Goal: Task Accomplishment & Management: Complete application form

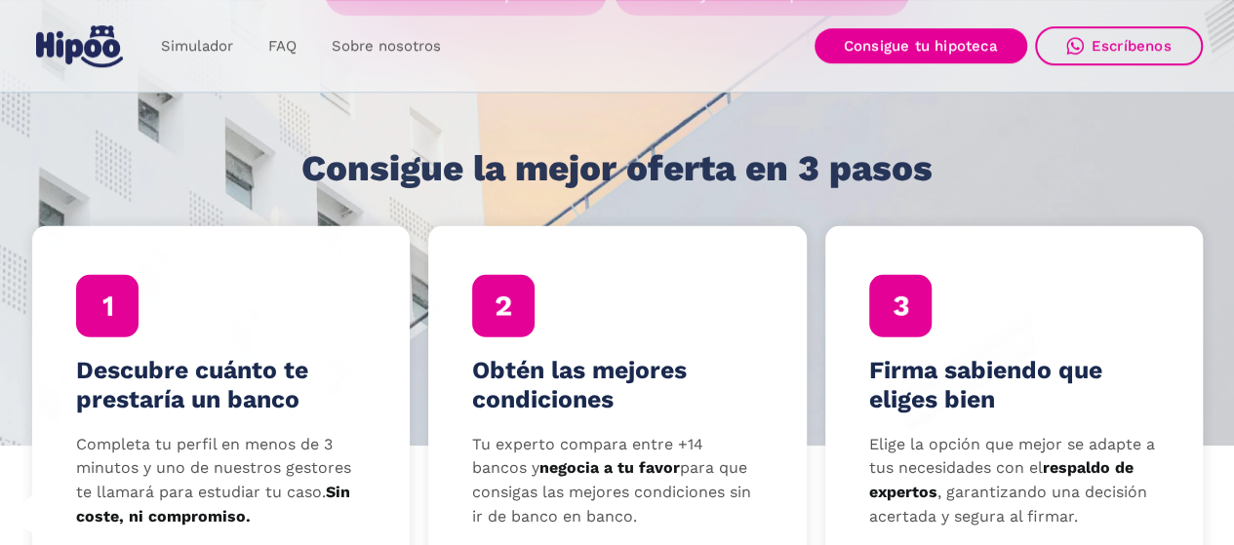
scroll to position [585, 0]
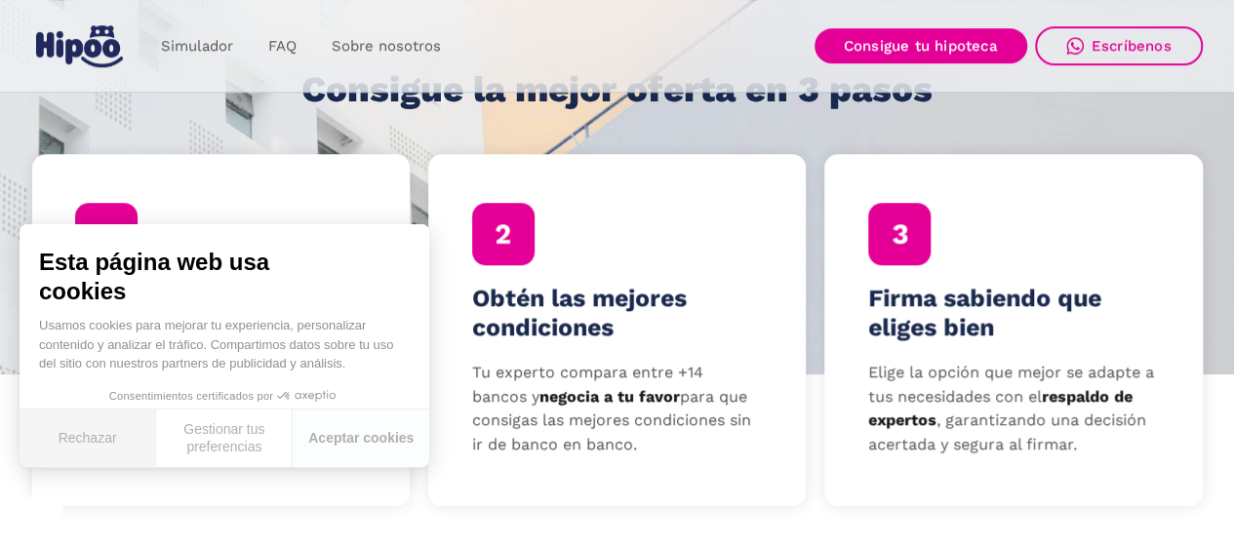
click at [70, 436] on button "Rechazar" at bounding box center [88, 439] width 137 height 58
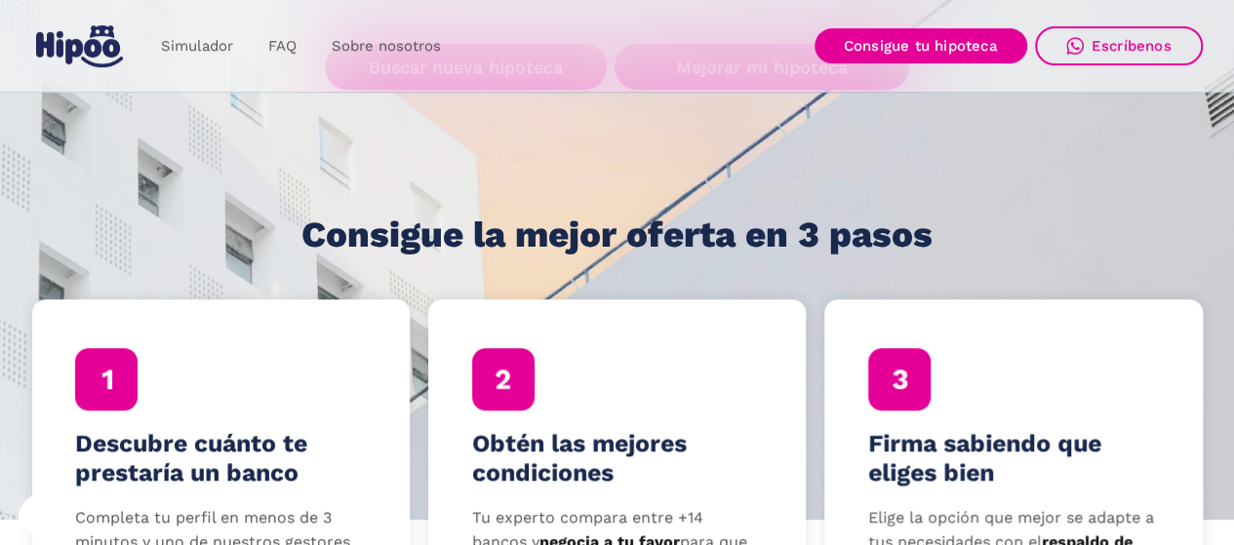
scroll to position [390, 0]
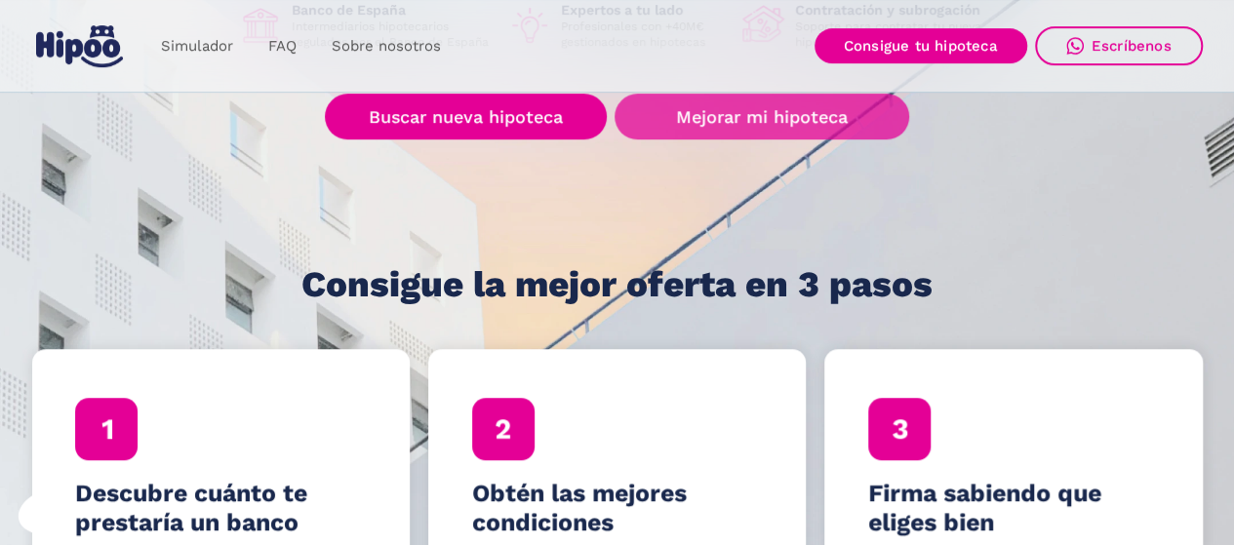
click at [731, 114] on link "Mejorar mi hipoteca" at bounding box center [761, 117] width 294 height 46
click at [717, 124] on link "Mejorar mi hipoteca" at bounding box center [761, 117] width 294 height 46
